Goal: Task Accomplishment & Management: Use online tool/utility

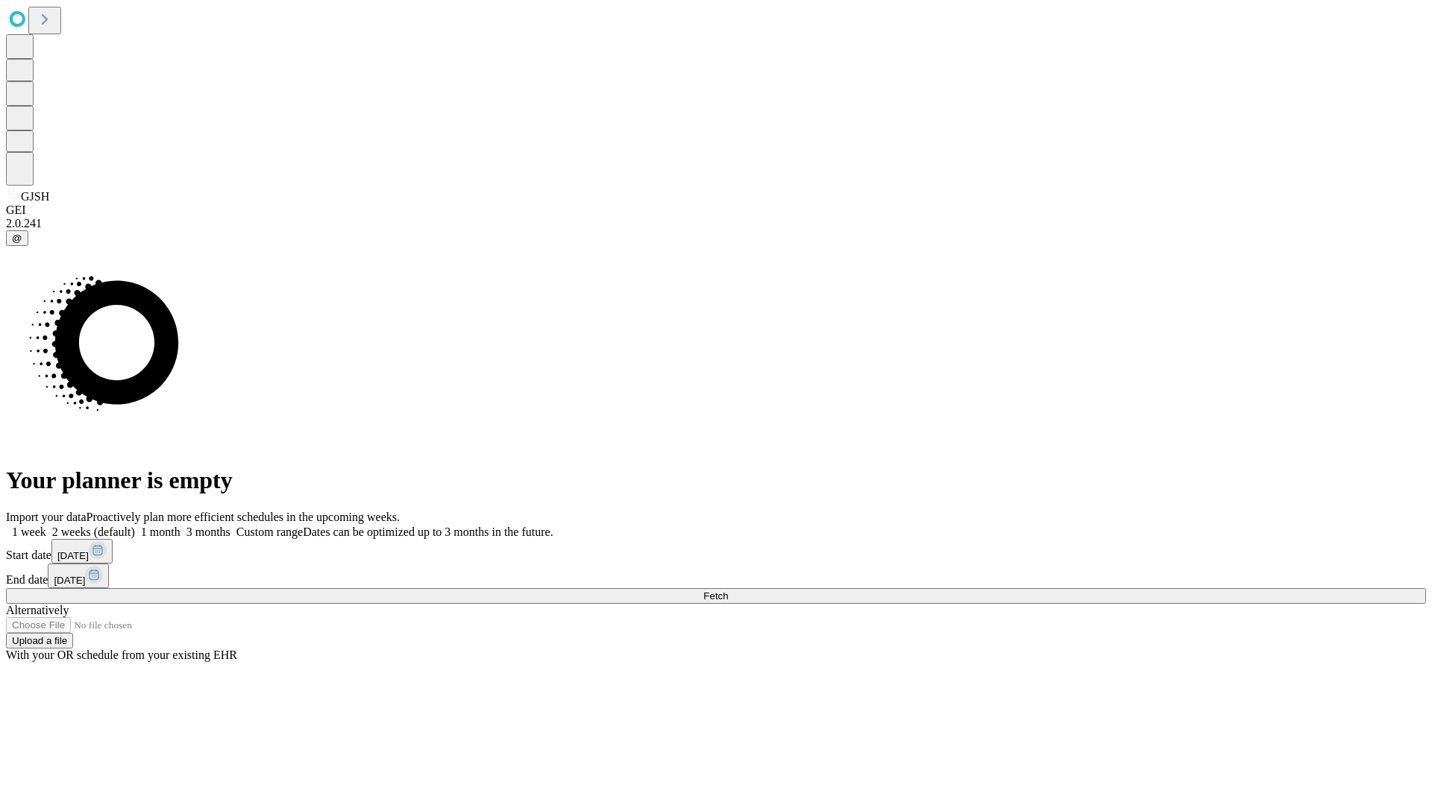
click at [728, 591] on span "Fetch" at bounding box center [715, 596] width 25 height 11
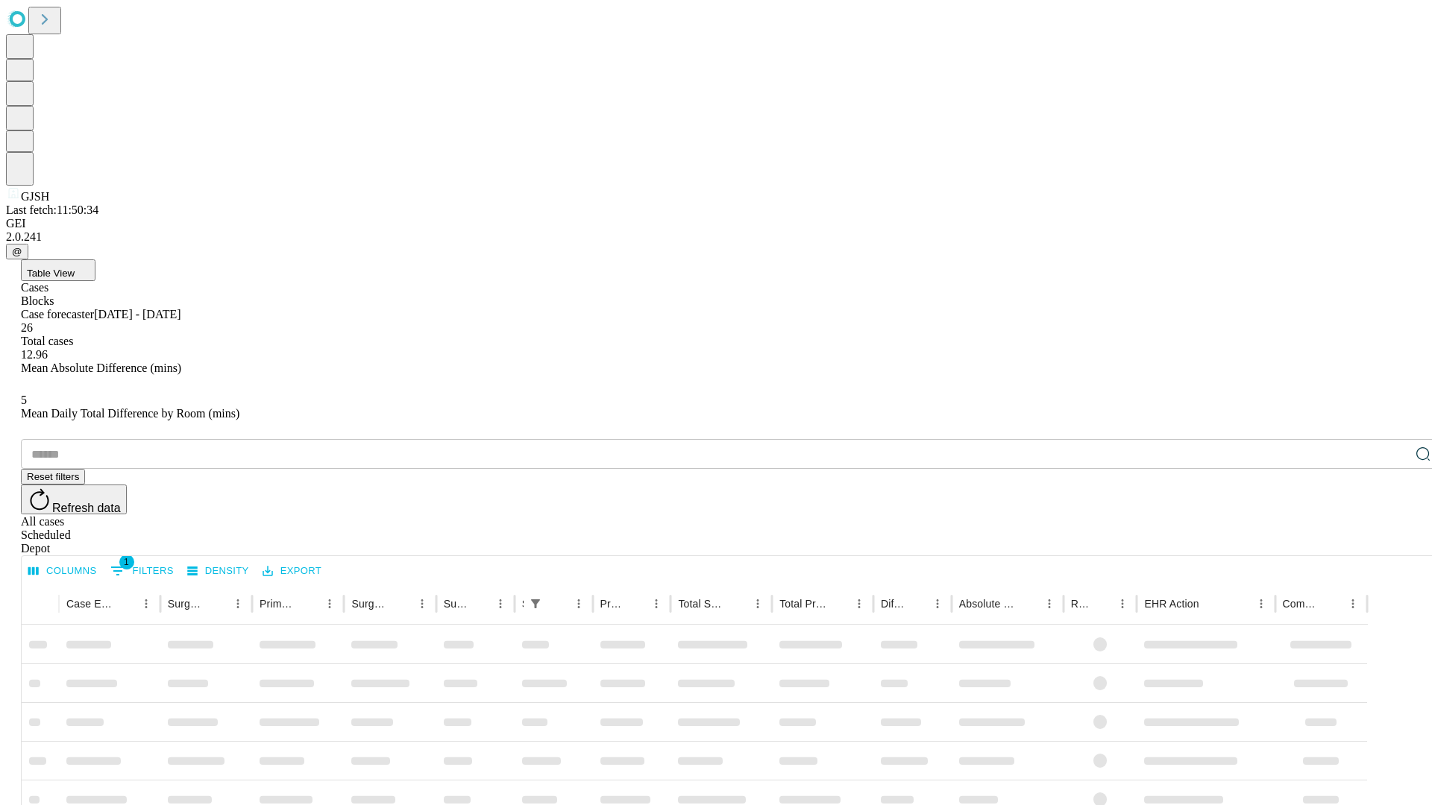
click at [1393, 542] on div "Depot" at bounding box center [731, 548] width 1420 height 13
